Goal: Transaction & Acquisition: Obtain resource

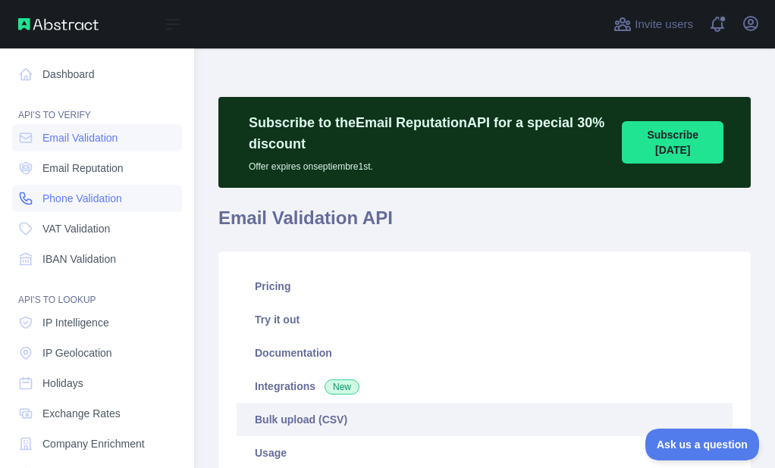
click at [51, 196] on span "Phone Validation" at bounding box center [82, 198] width 80 height 15
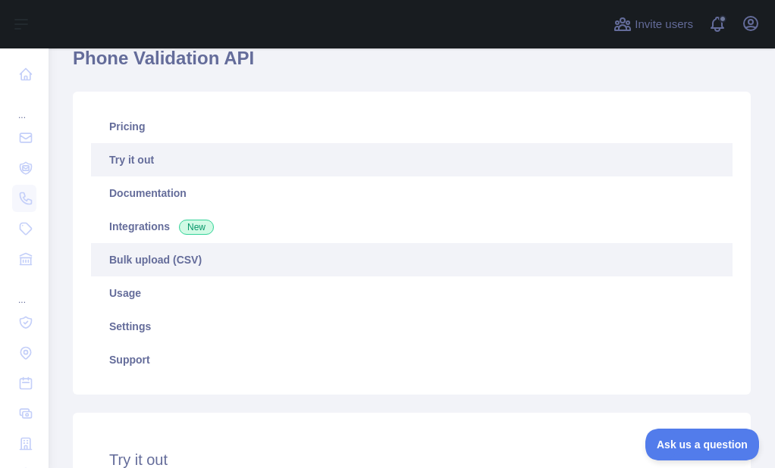
scroll to position [152, 0]
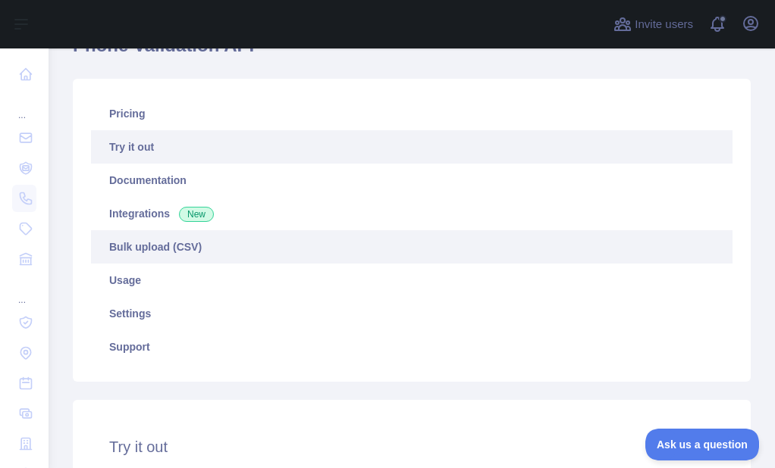
click at [180, 235] on link "Bulk upload (CSV)" at bounding box center [411, 246] width 641 height 33
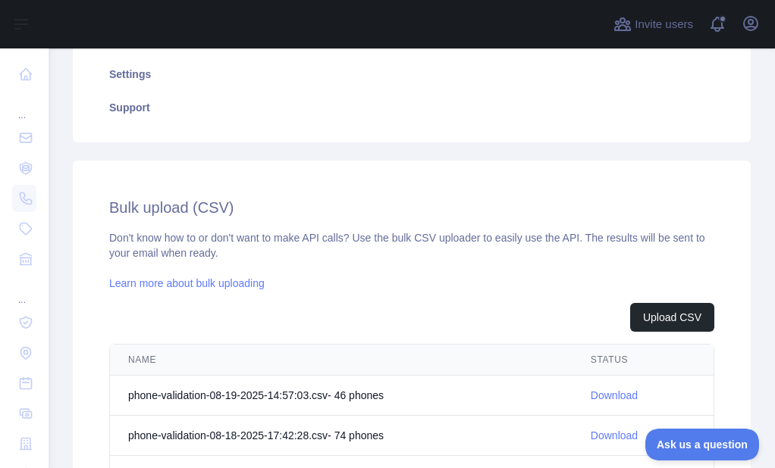
scroll to position [455, 0]
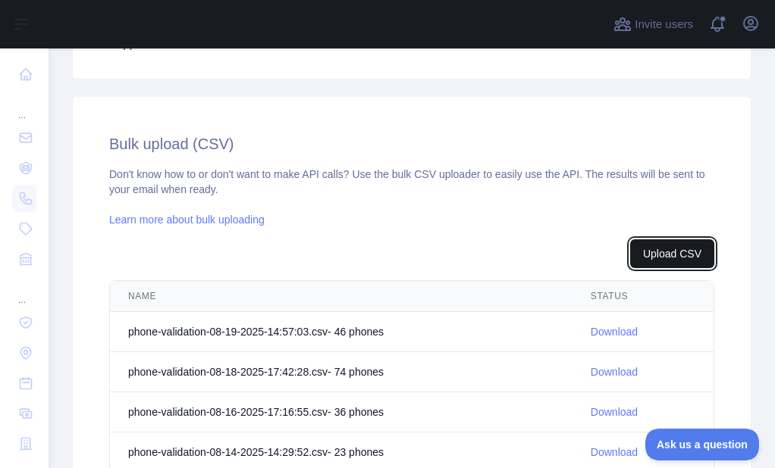
click at [687, 248] on button "Upload CSV" at bounding box center [672, 254] width 84 height 29
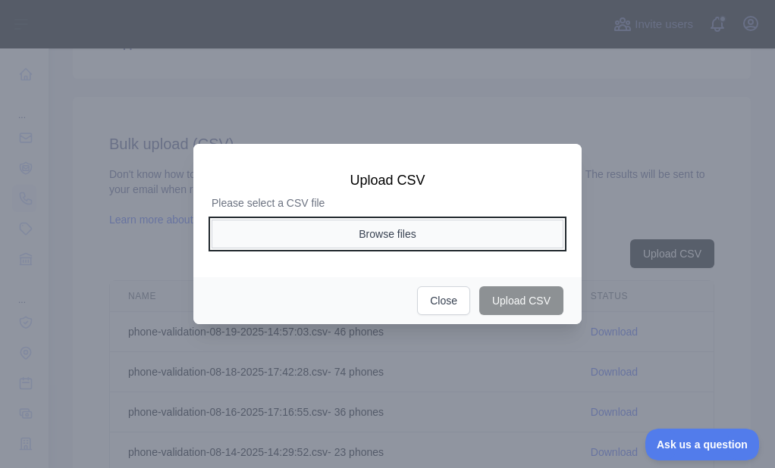
click at [430, 229] on button "Browse files" at bounding box center [387, 234] width 352 height 29
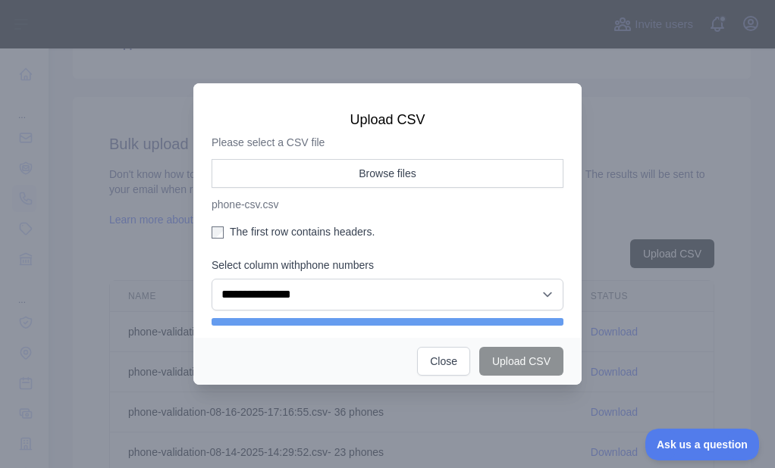
click at [238, 230] on label "The first row contains headers." at bounding box center [387, 231] width 352 height 15
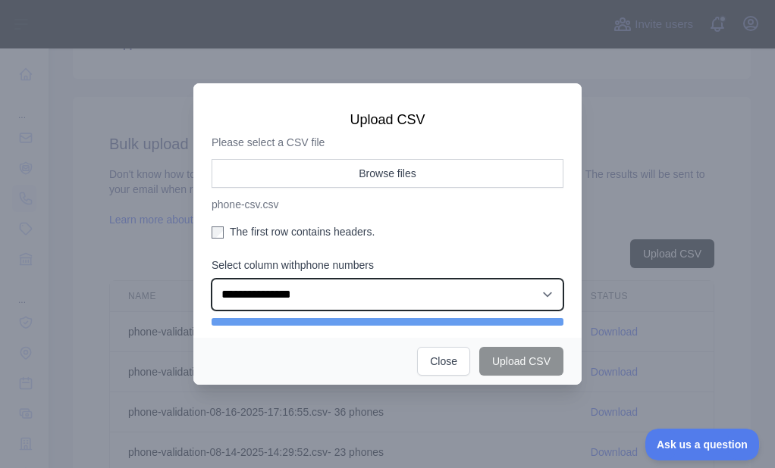
click at [290, 290] on select "**********" at bounding box center [387, 295] width 352 height 32
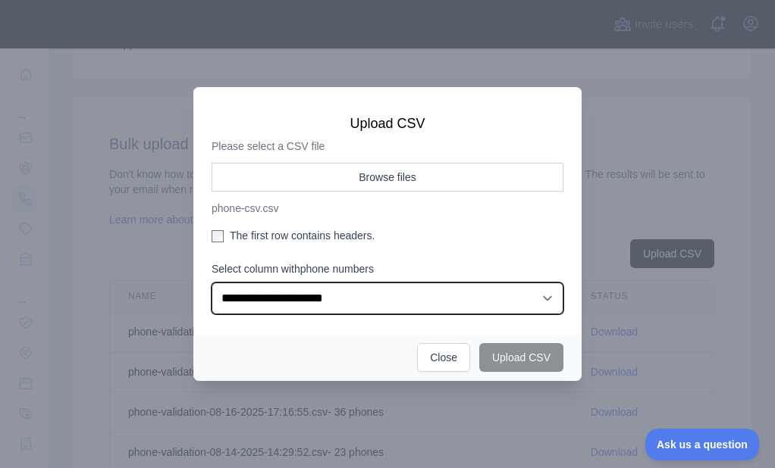
click at [211, 283] on select "**********" at bounding box center [387, 299] width 352 height 32
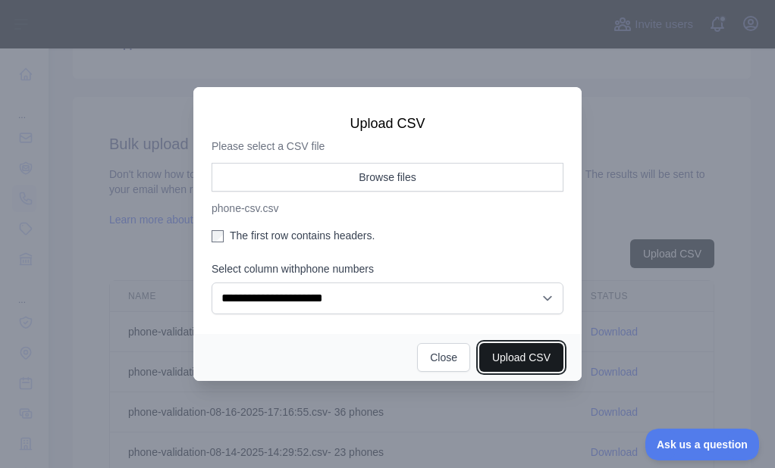
click at [526, 362] on button "Upload CSV" at bounding box center [521, 357] width 84 height 29
select select "**"
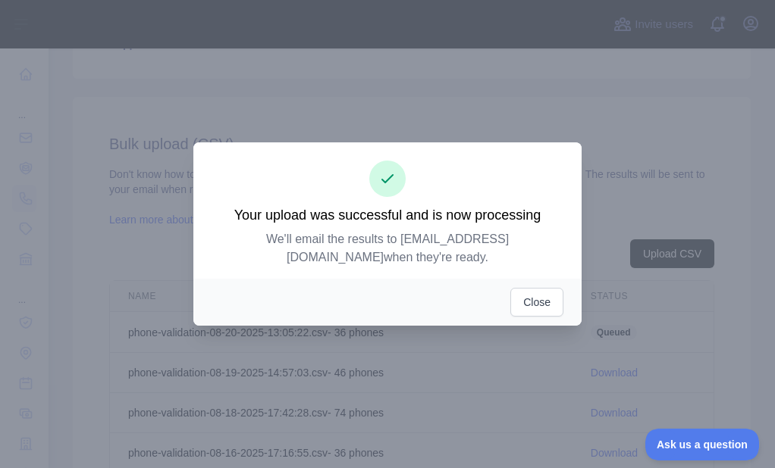
click at [540, 279] on div "Close" at bounding box center [387, 302] width 388 height 47
click at [539, 288] on button "Close" at bounding box center [536, 302] width 53 height 29
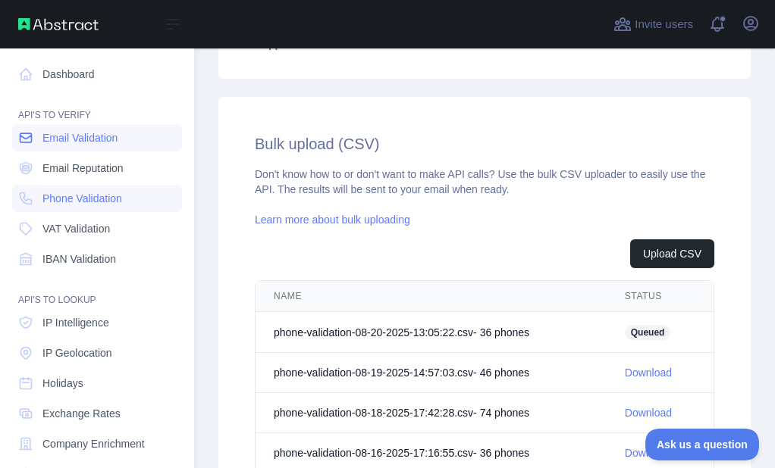
click at [20, 139] on icon at bounding box center [25, 137] width 11 height 9
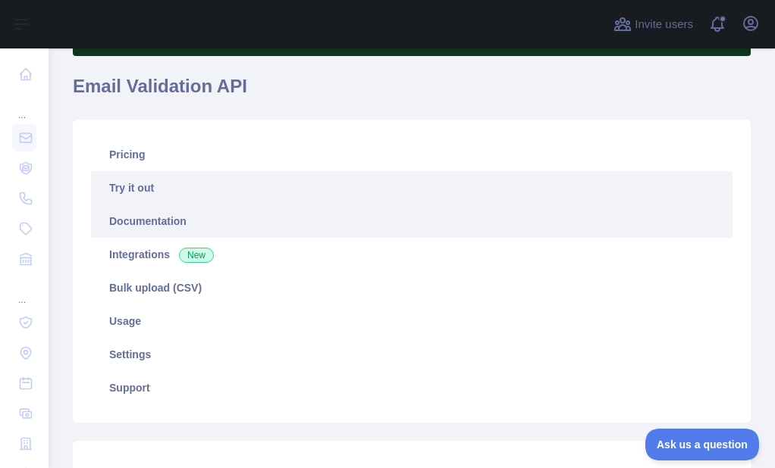
scroll to position [76, 0]
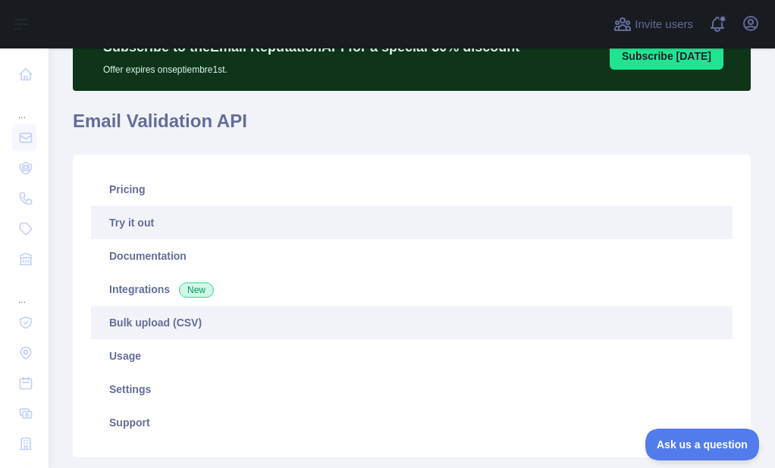
click at [203, 319] on link "Bulk upload (CSV)" at bounding box center [411, 322] width 641 height 33
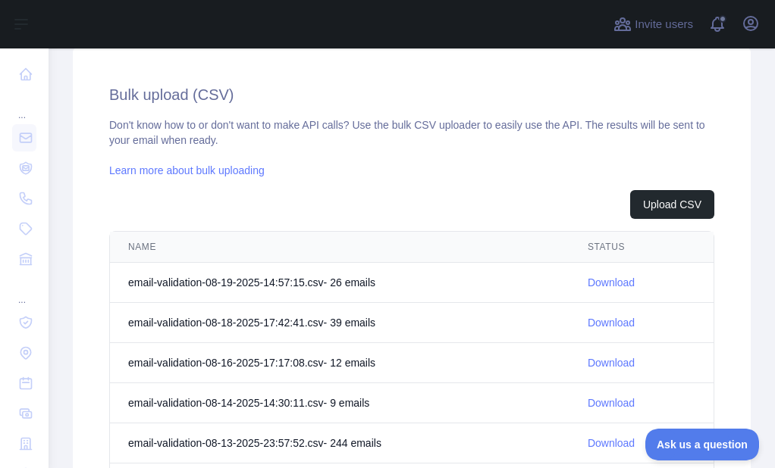
scroll to position [531, 0]
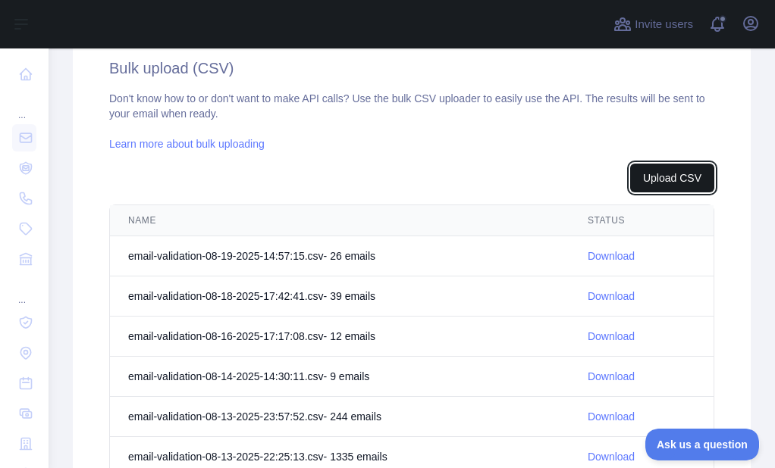
click at [647, 174] on button "Upload CSV" at bounding box center [672, 178] width 84 height 29
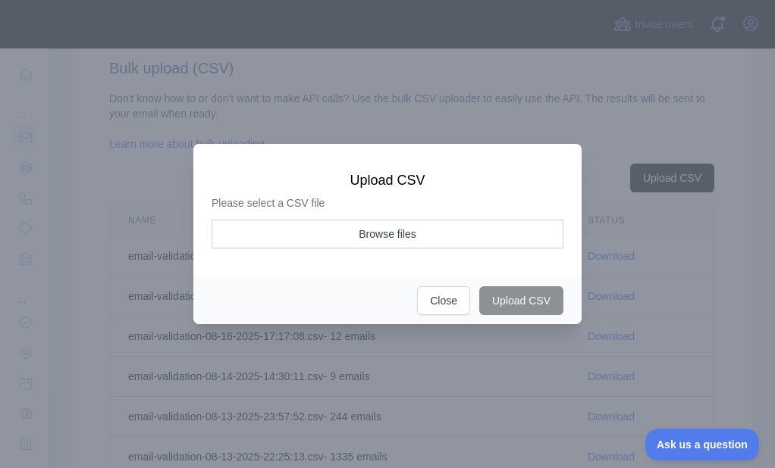
click at [339, 217] on div "Please select a CSV file Browse files" at bounding box center [387, 227] width 352 height 62
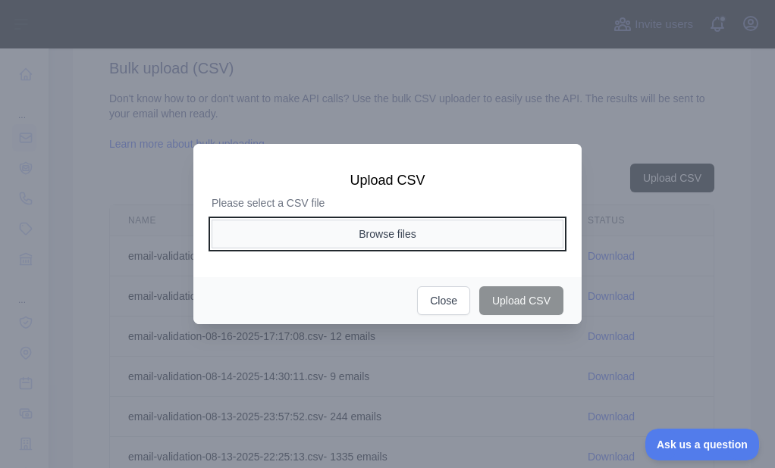
click at [338, 234] on button "Browse files" at bounding box center [387, 234] width 352 height 29
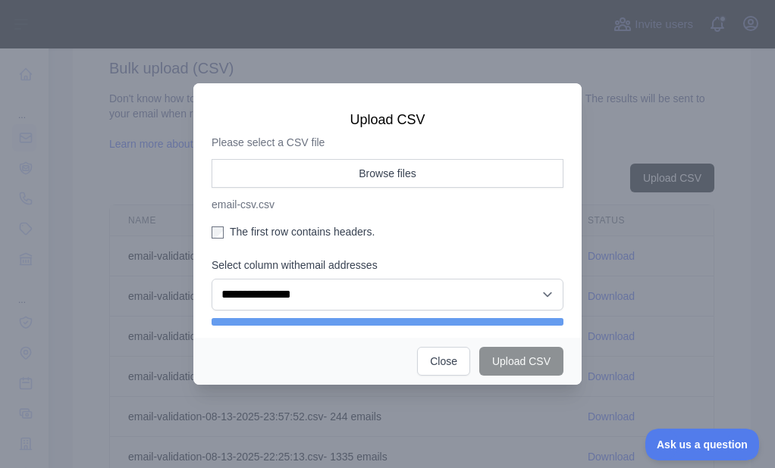
click at [252, 242] on div "The first row contains headers." at bounding box center [387, 234] width 352 height 21
click at [251, 231] on label "The first row contains headers." at bounding box center [387, 231] width 352 height 15
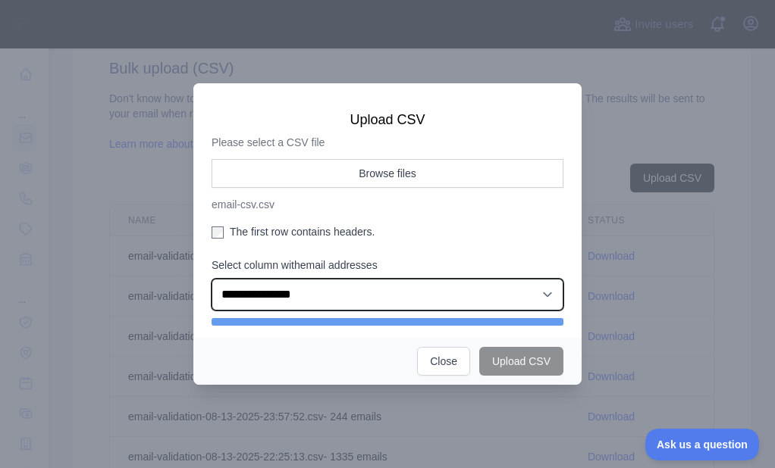
drag, startPoint x: 269, startPoint y: 285, endPoint x: 279, endPoint y: 308, distance: 25.5
click at [269, 285] on select "**********" at bounding box center [387, 295] width 352 height 32
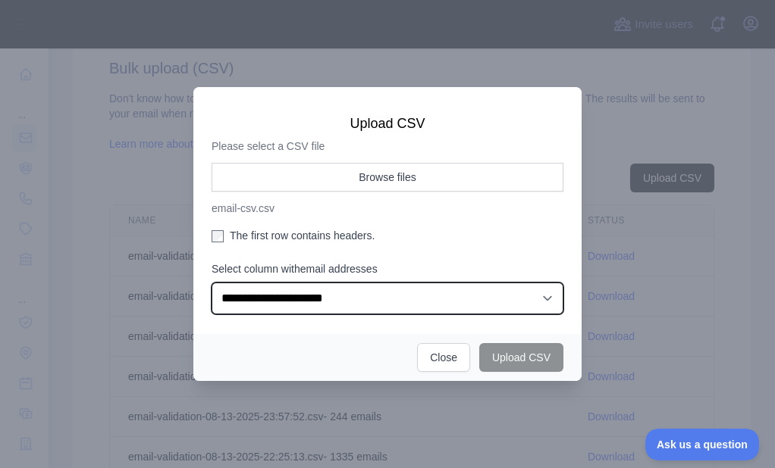
click at [211, 283] on select "**********" at bounding box center [387, 299] width 352 height 32
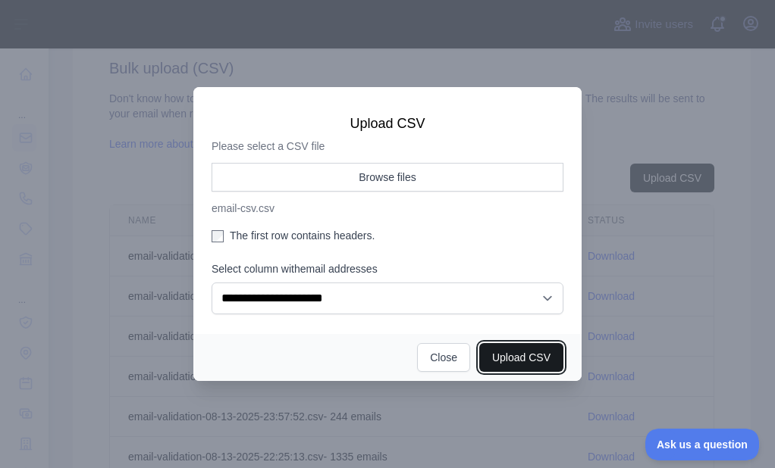
click at [534, 350] on button "Upload CSV" at bounding box center [521, 357] width 84 height 29
select select "**"
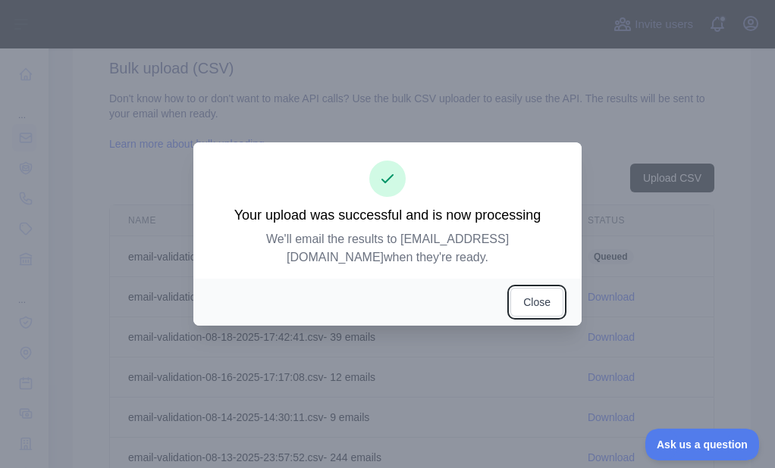
click at [534, 288] on button "Close" at bounding box center [536, 302] width 53 height 29
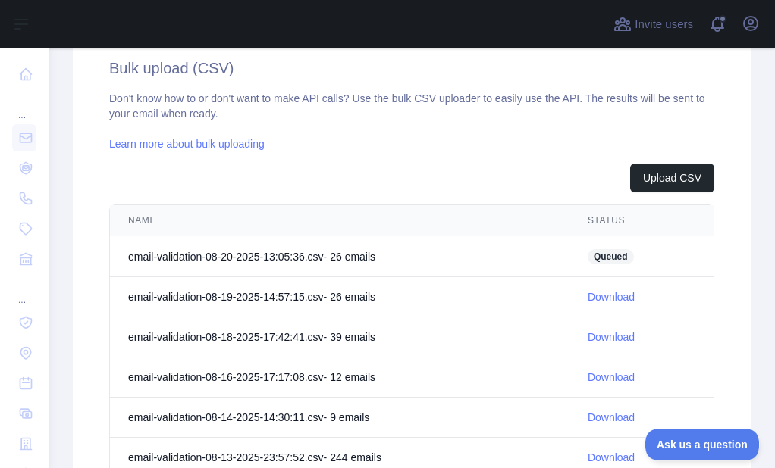
click at [646, 162] on div "Don't know how to or don't want to make API calls? Use the bulk CSV uploader to…" at bounding box center [411, 368] width 605 height 554
click at [631, 183] on button "Upload CSV" at bounding box center [672, 178] width 84 height 29
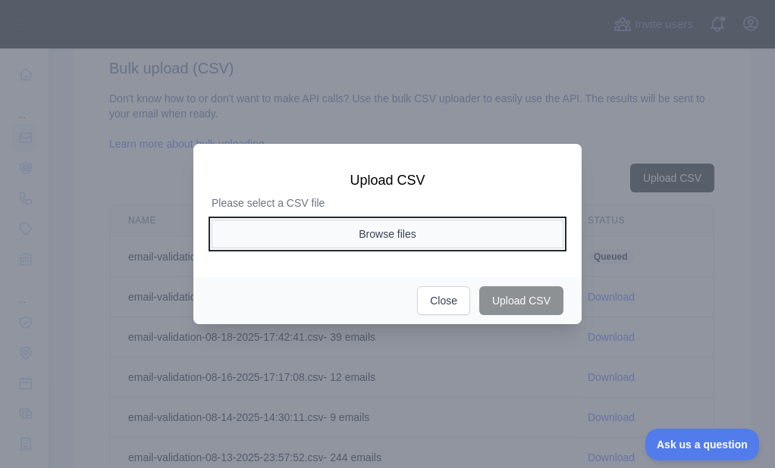
click at [399, 236] on button "Browse files" at bounding box center [387, 234] width 352 height 29
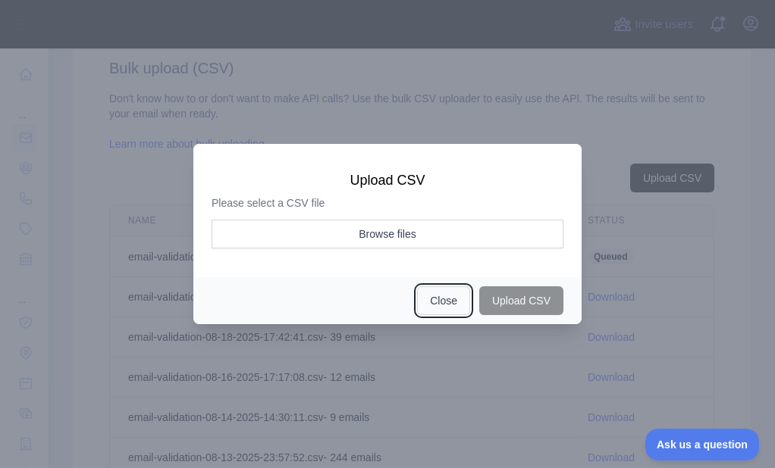
click at [435, 294] on button "Close" at bounding box center [443, 301] width 53 height 29
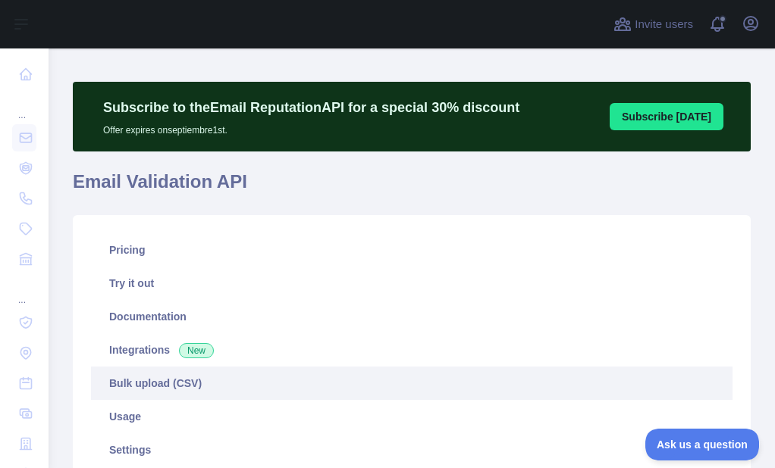
scroll to position [0, 0]
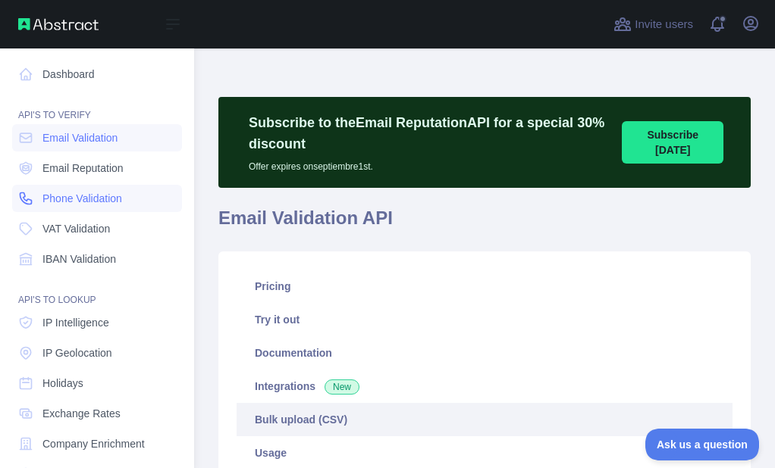
click at [25, 191] on icon at bounding box center [25, 198] width 15 height 15
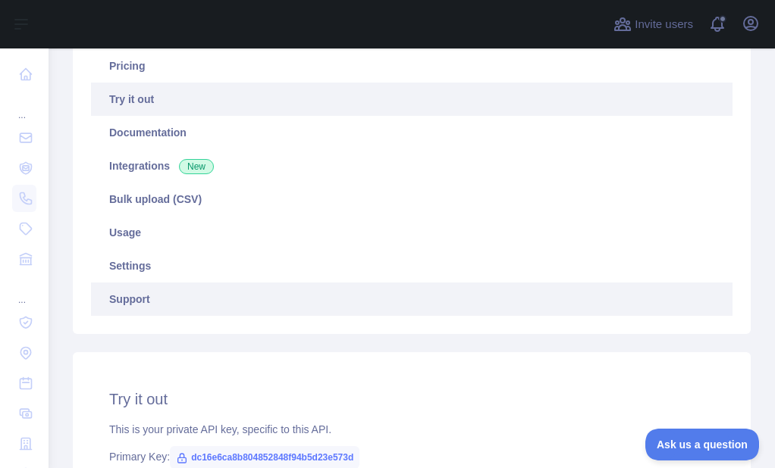
scroll to position [303, 0]
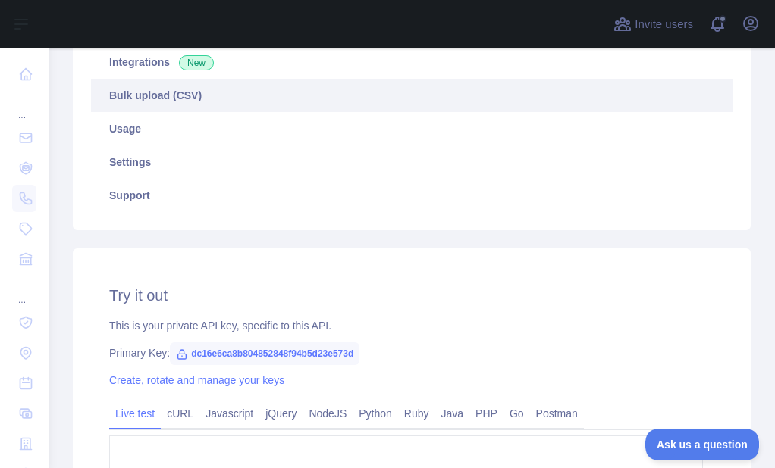
click at [163, 101] on link "Bulk upload (CSV)" at bounding box center [411, 95] width 641 height 33
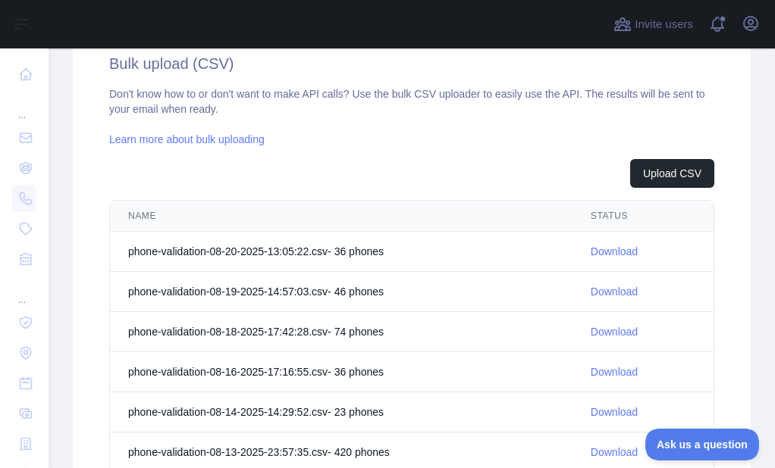
scroll to position [555, 0]
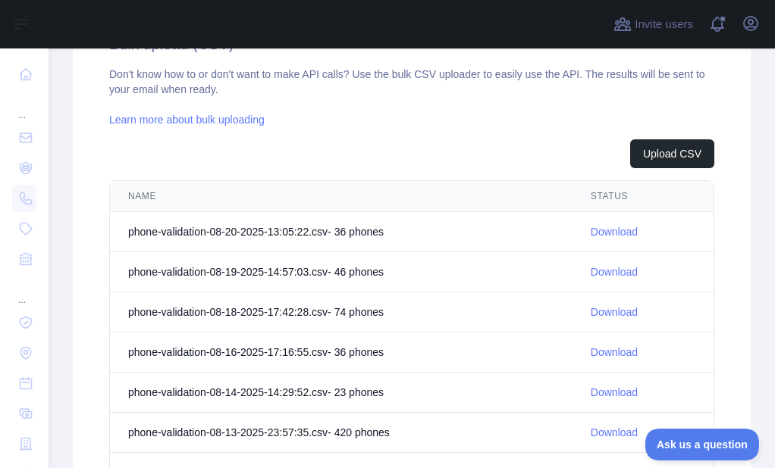
click at [590, 230] on link "Download" at bounding box center [613, 232] width 47 height 12
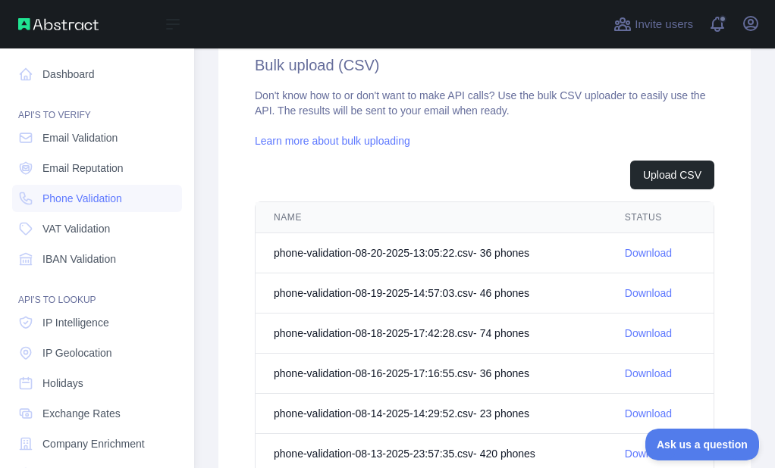
scroll to position [576, 0]
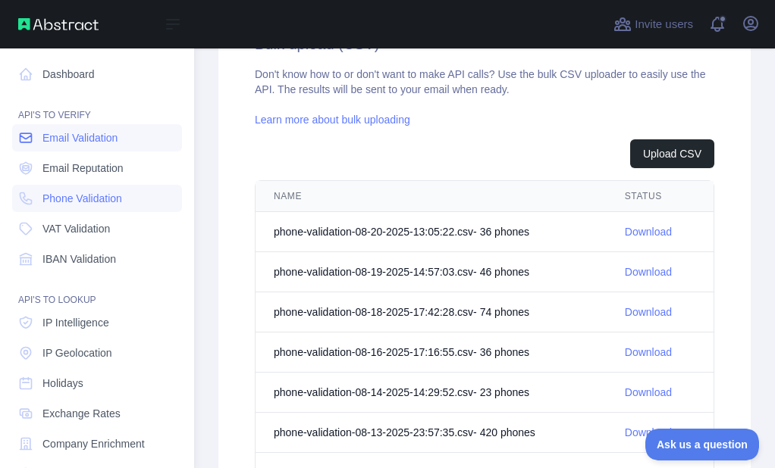
click at [39, 144] on link "Email Validation" at bounding box center [97, 137] width 170 height 27
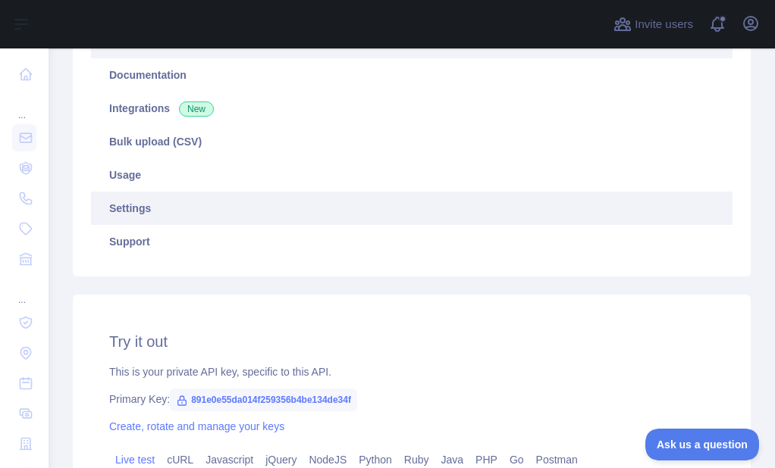
scroll to position [252, 0]
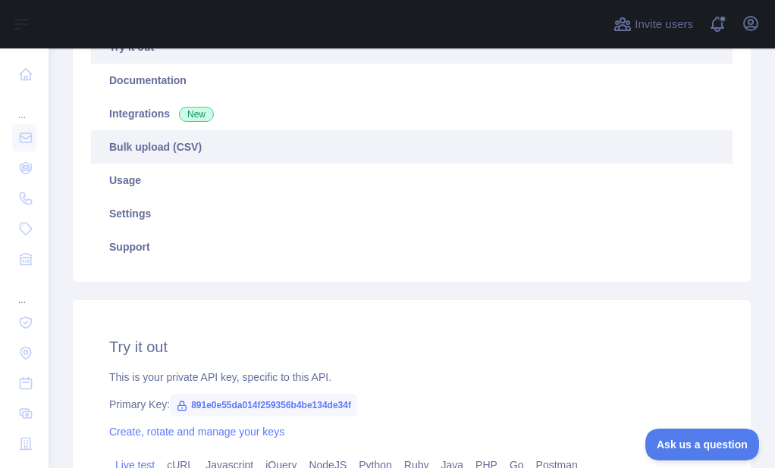
click at [166, 158] on link "Bulk upload (CSV)" at bounding box center [411, 146] width 641 height 33
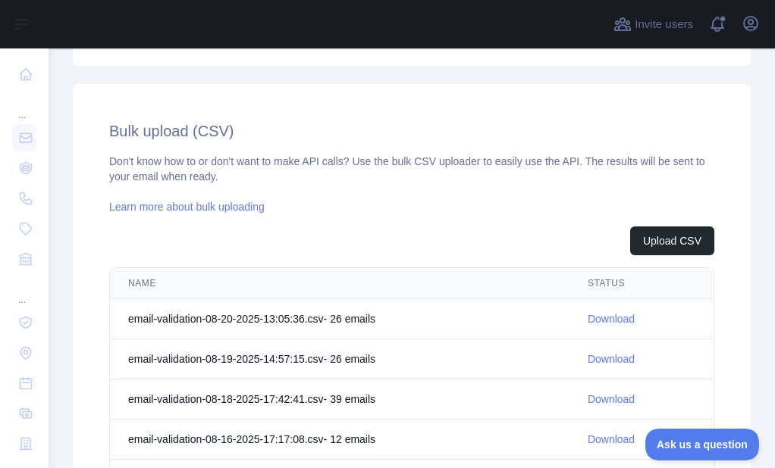
scroll to position [555, 0]
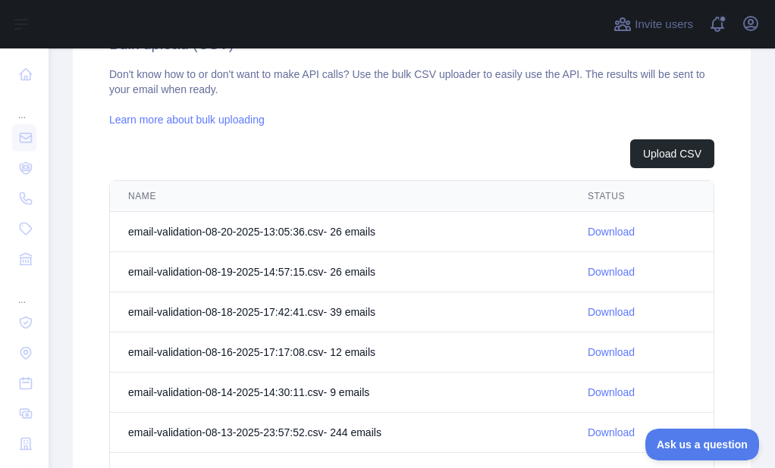
click at [587, 228] on link "Download" at bounding box center [610, 232] width 47 height 12
